Goal: Information Seeking & Learning: Learn about a topic

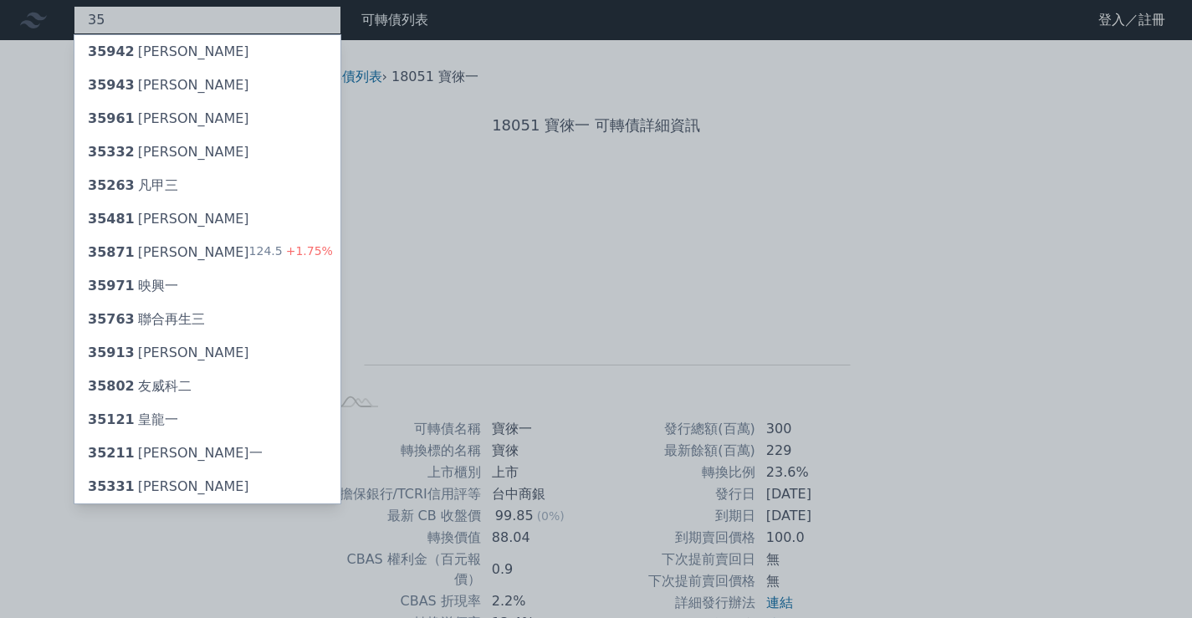
type input "3"
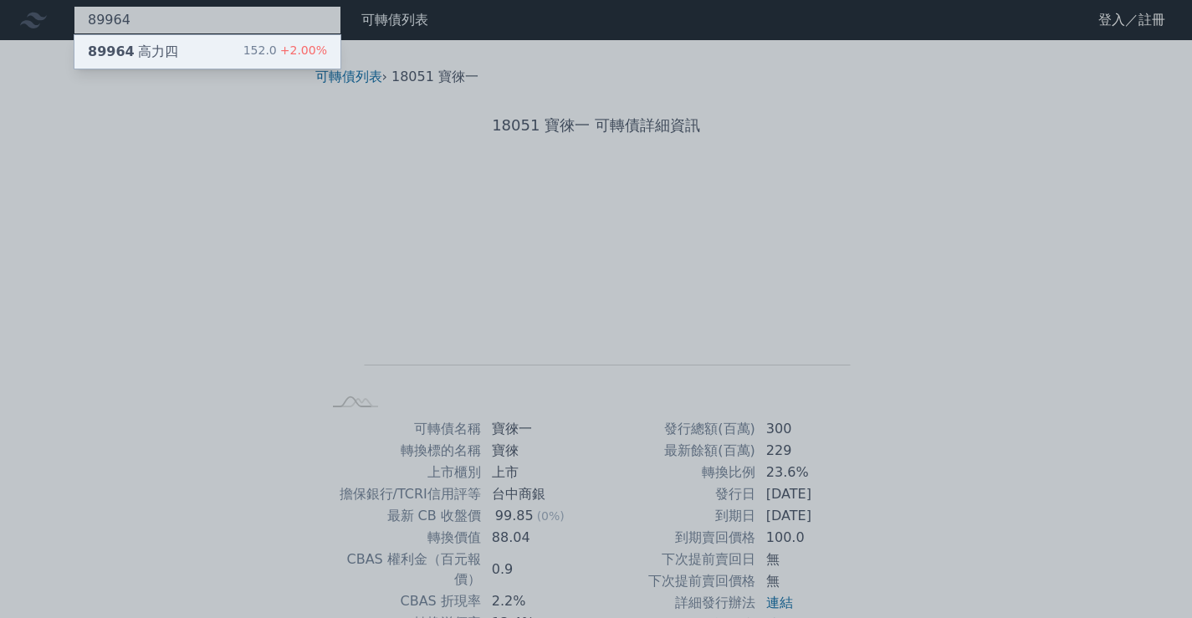
type input "89964"
click at [252, 43] on div "152.0 +2.00%" at bounding box center [285, 52] width 84 height 20
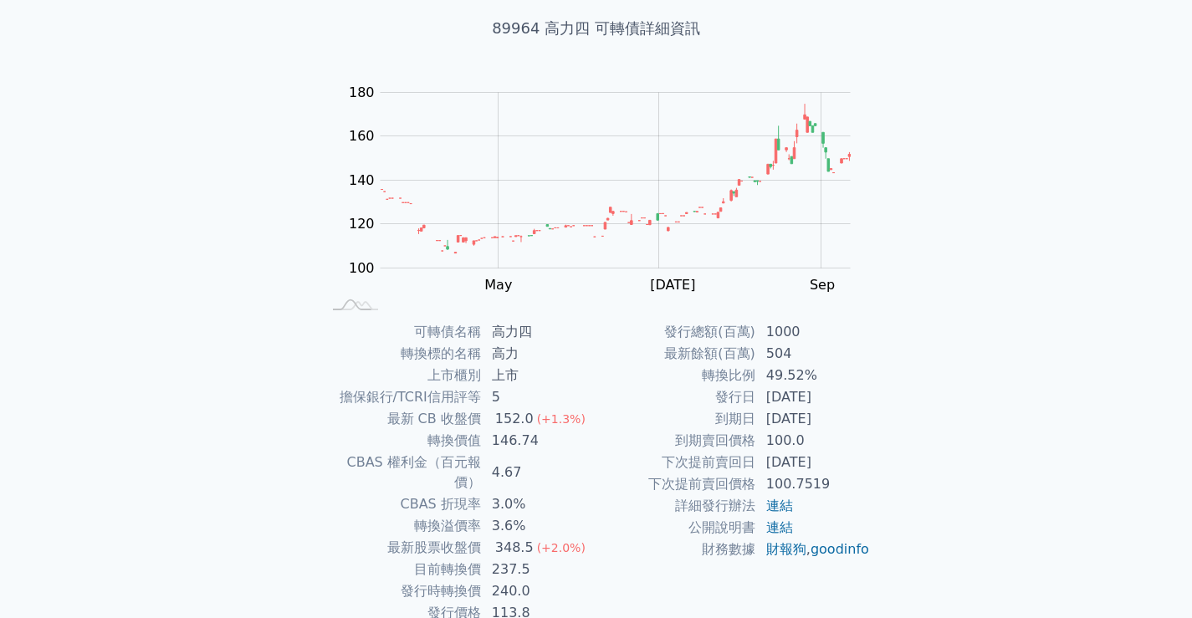
scroll to position [13, 0]
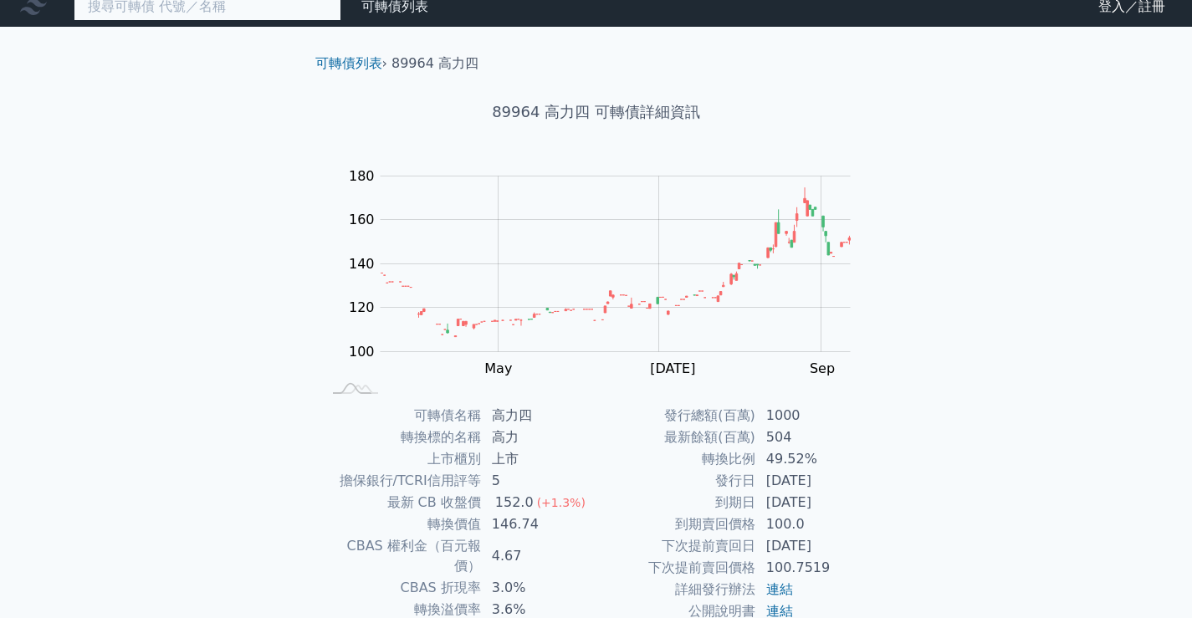
click at [243, 18] on input at bounding box center [208, 6] width 268 height 28
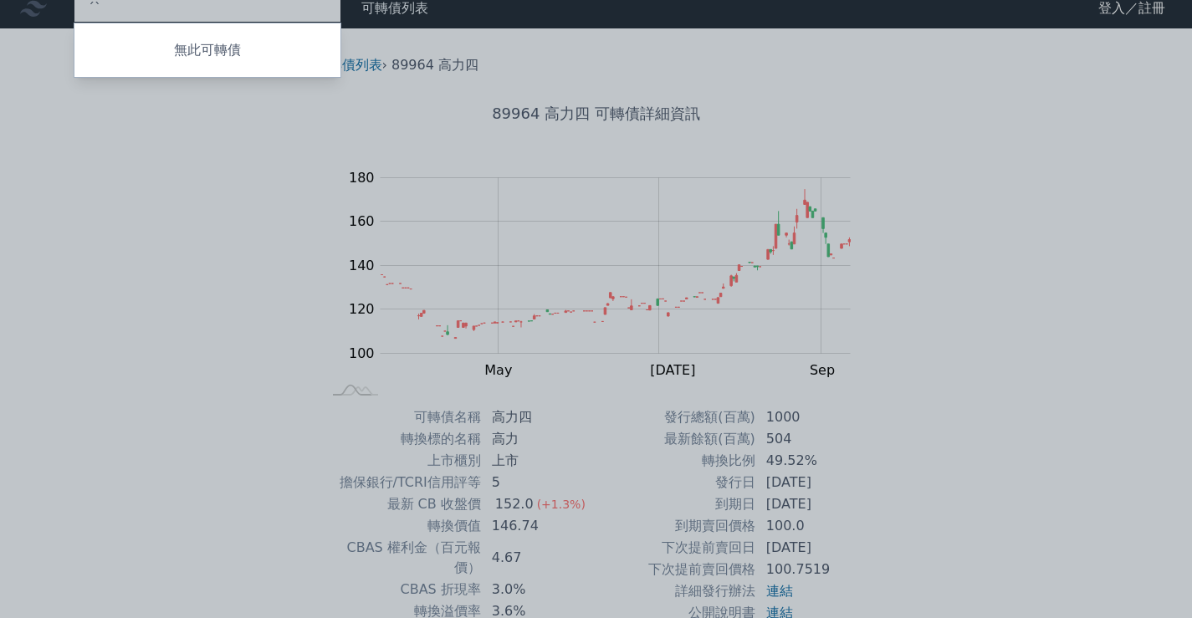
type input "ˊ"
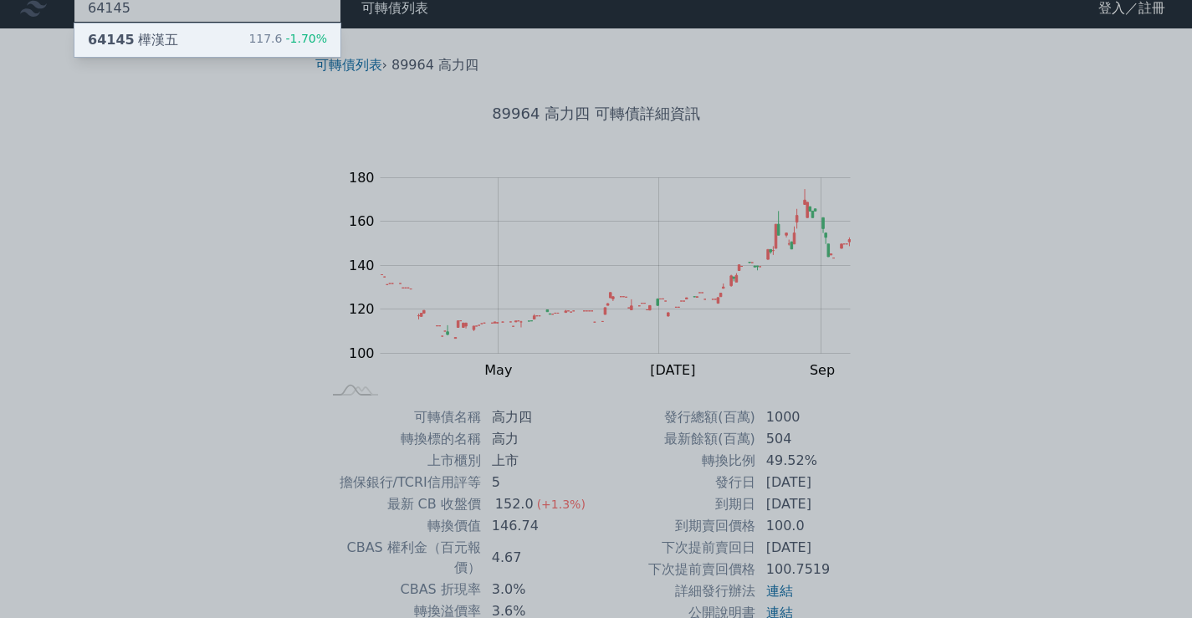
type input "64145"
click at [203, 25] on div "64145 樺漢五 117.6 -1.70%" at bounding box center [207, 39] width 266 height 33
